Goal: Task Accomplishment & Management: Manage account settings

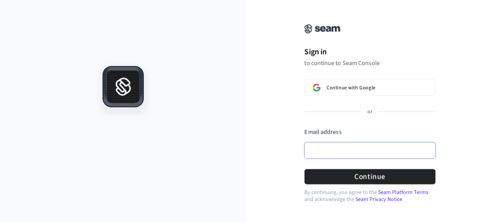
click at [336, 152] on input "Email address" at bounding box center [369, 150] width 131 height 16
type input "**********"
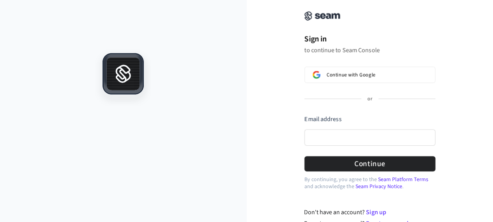
scroll to position [19, 0]
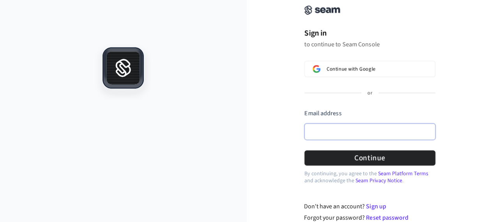
click at [344, 135] on input "Email address" at bounding box center [369, 132] width 131 height 16
